Goal: Information Seeking & Learning: Learn about a topic

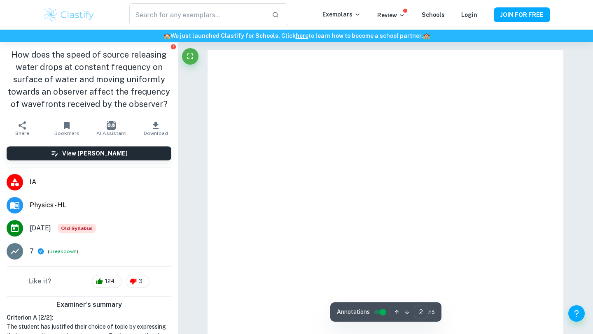
type input "1"
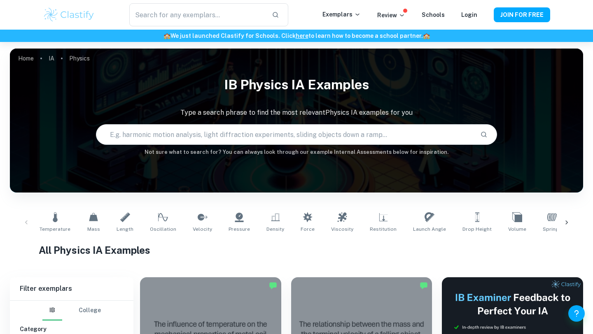
click at [162, 136] on input "text" at bounding box center [284, 134] width 377 height 23
type input "w"
type input "d"
click at [157, 137] on input "how does wave speed affect" at bounding box center [275, 134] width 358 height 23
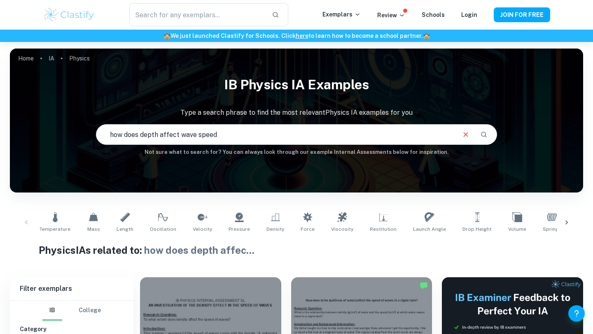
click at [161, 135] on input "how does depth affect wave speed" at bounding box center [275, 134] width 358 height 23
drag, startPoint x: 141, startPoint y: 134, endPoint x: 70, endPoint y: 132, distance: 71.3
click at [70, 132] on div "IB Physics IA examples Type a search phrase to find the most relevant Physics I…" at bounding box center [296, 114] width 573 height 85
type input "depth vs wave speed"
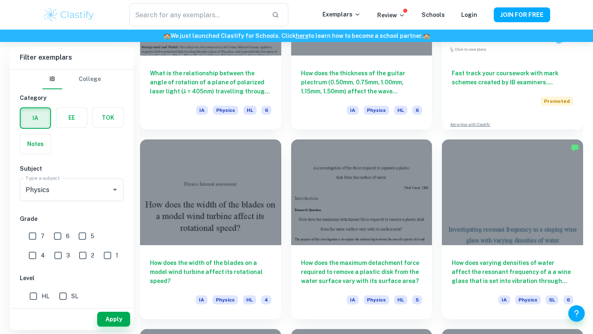
scroll to position [4638, 0]
